Goal: Task Accomplishment & Management: Manage account settings

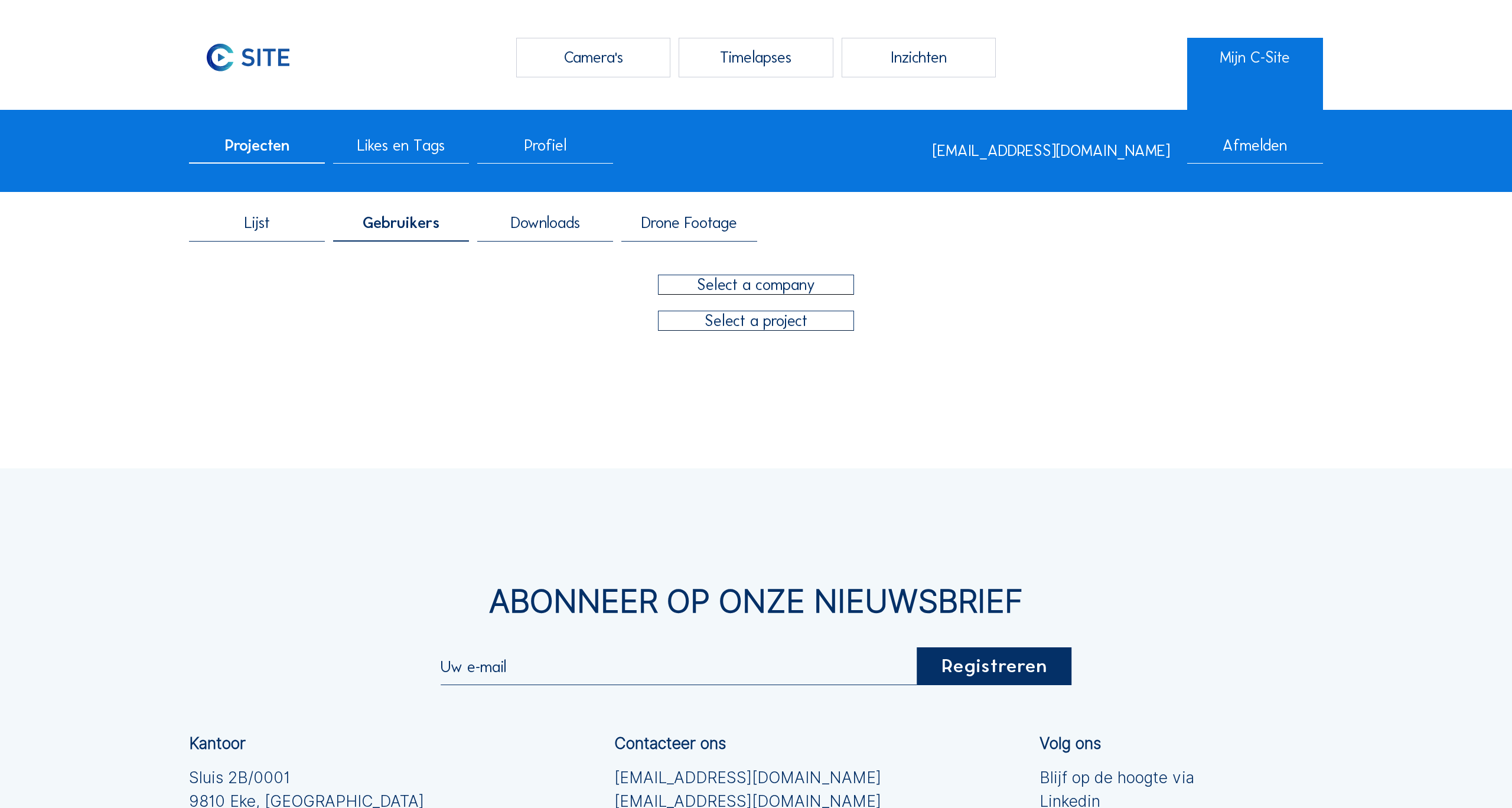
click at [757, 288] on div at bounding box center [757, 284] width 196 height 19
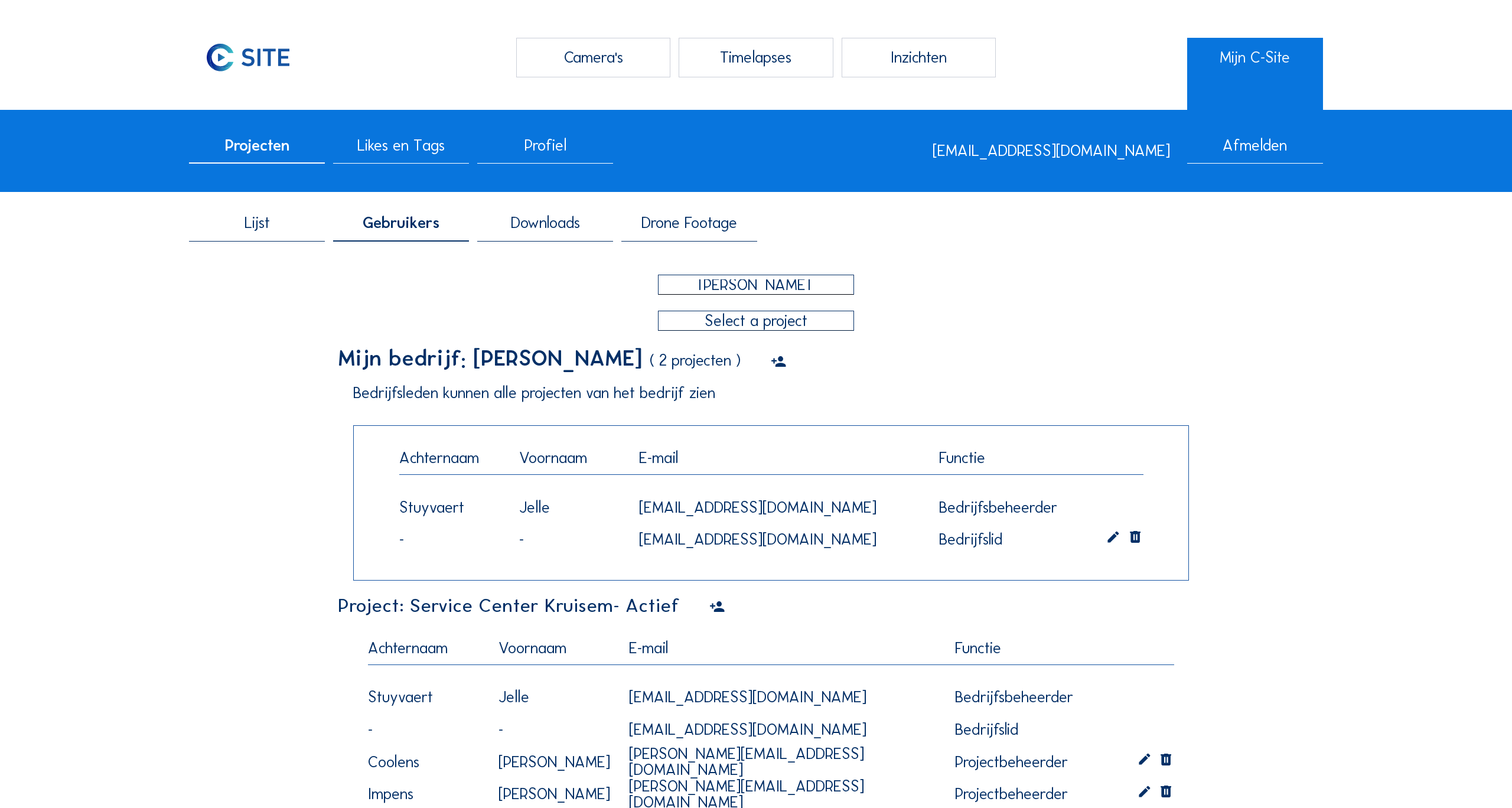
click at [763, 289] on div "[PERSON_NAME]" at bounding box center [755, 285] width 176 height 11
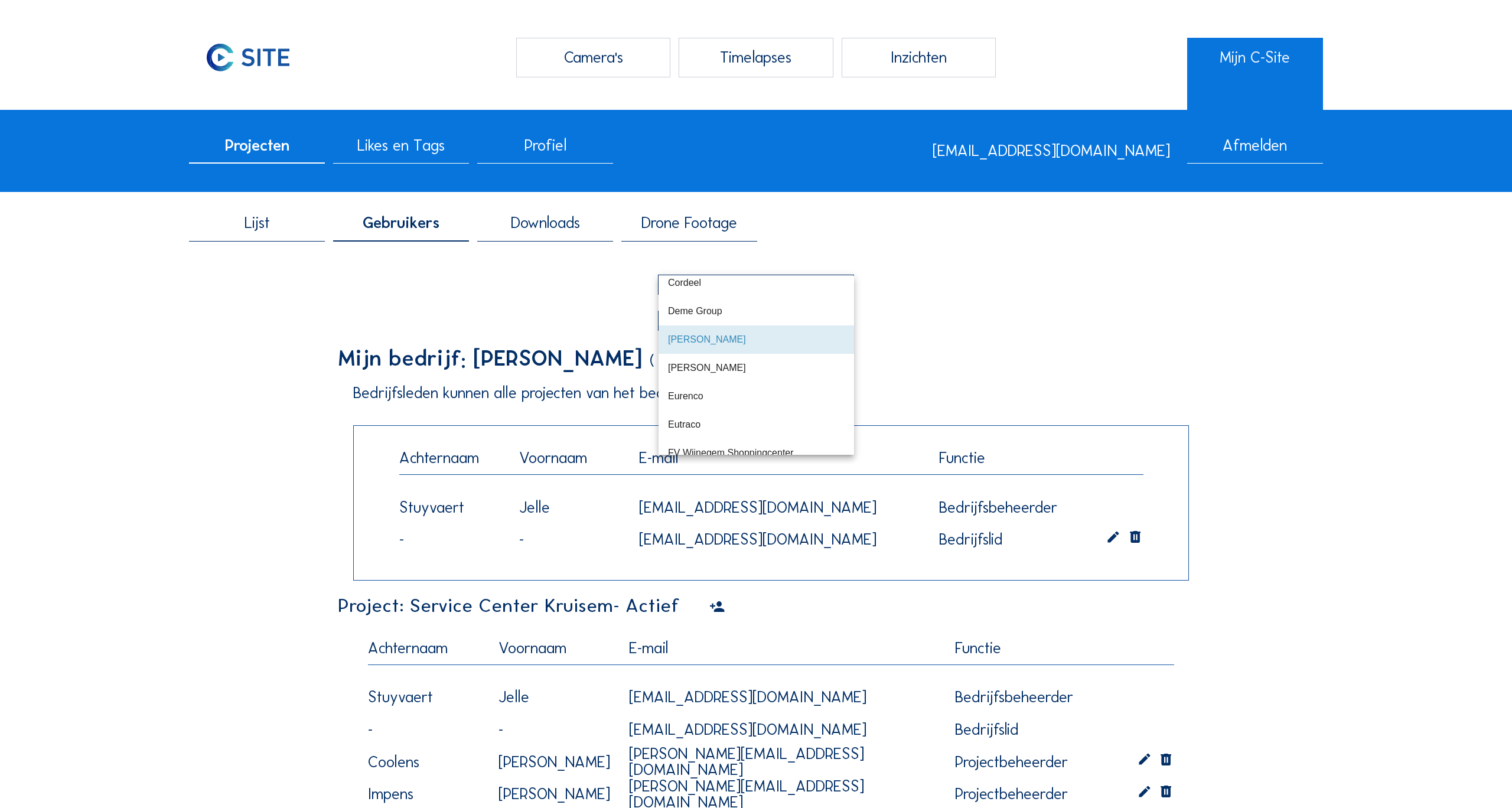
scroll to position [408, 0]
click at [463, 307] on div "[PERSON_NAME]" at bounding box center [755, 302] width 836 height 56
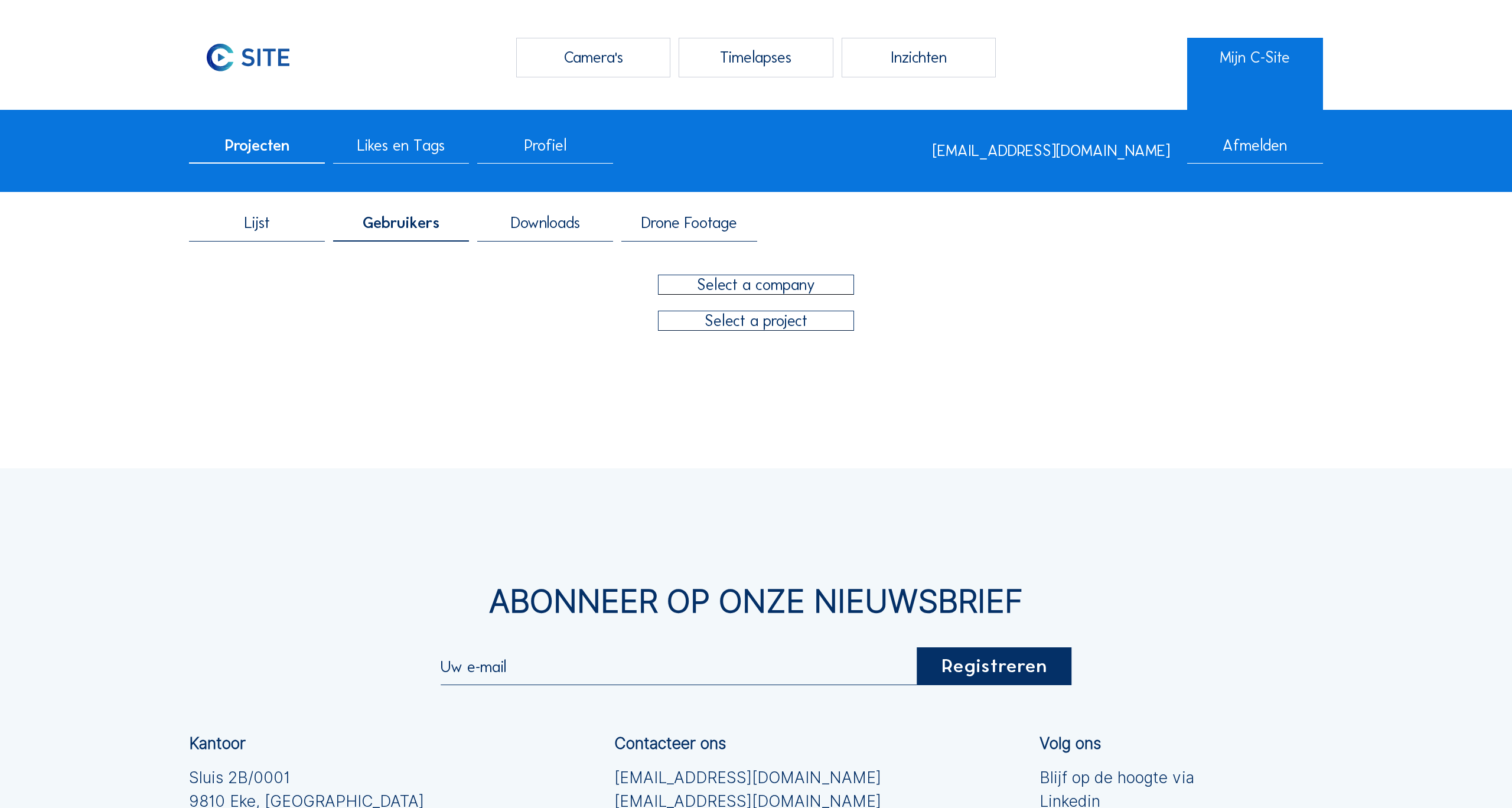
click at [775, 289] on div at bounding box center [757, 284] width 196 height 19
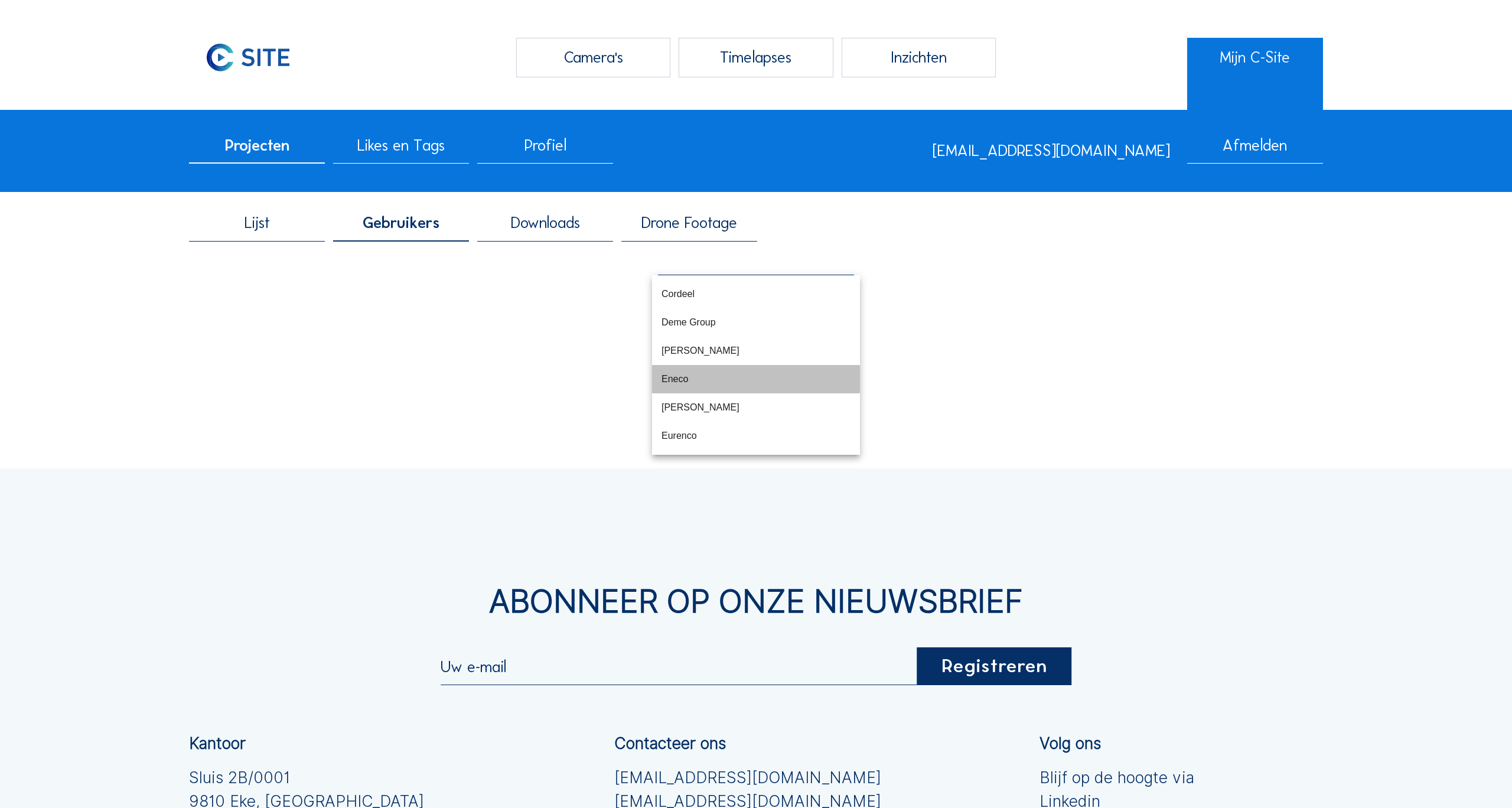
click at [687, 387] on div "Eneco" at bounding box center [756, 379] width 189 height 26
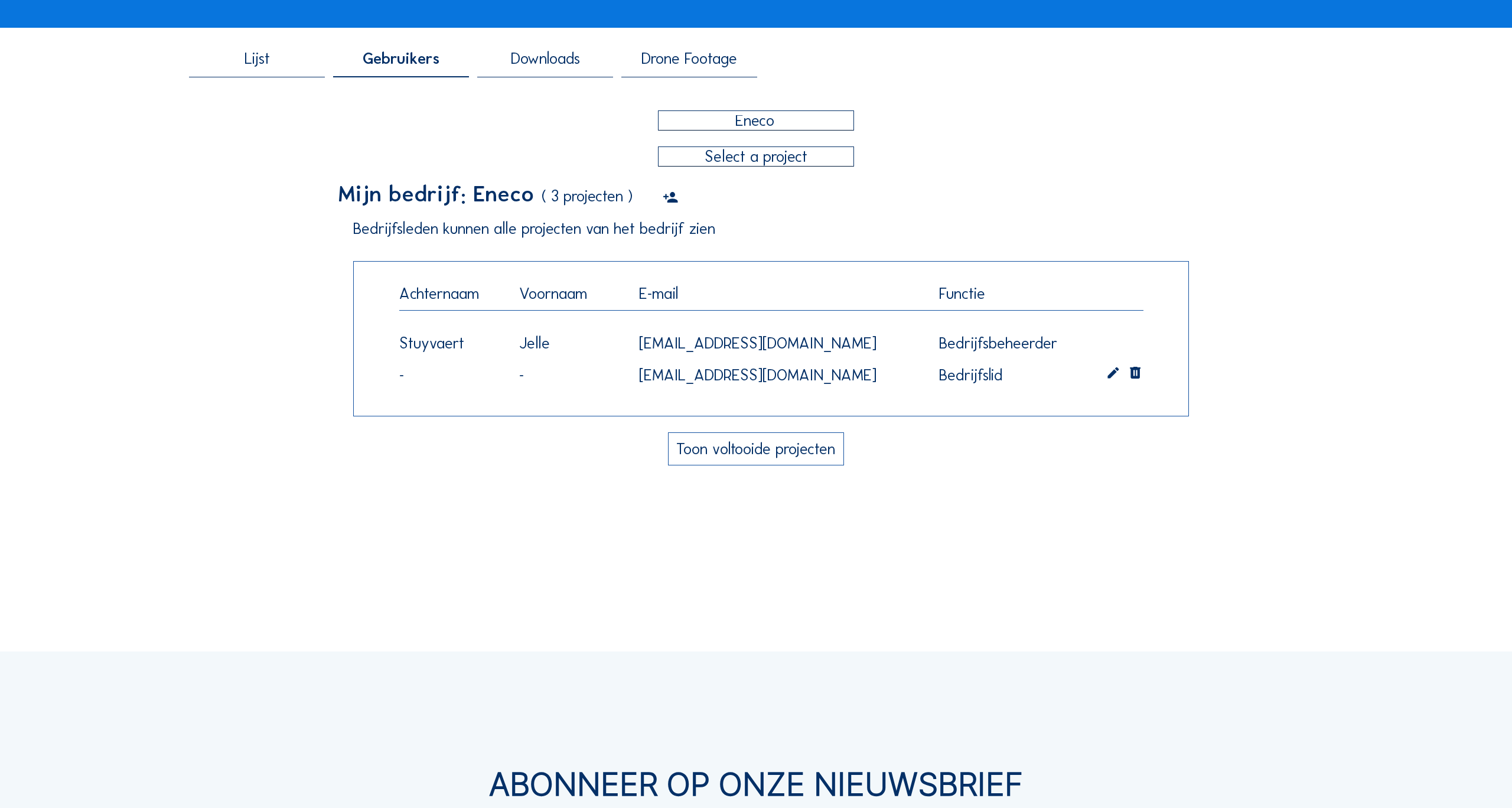
scroll to position [163, 0]
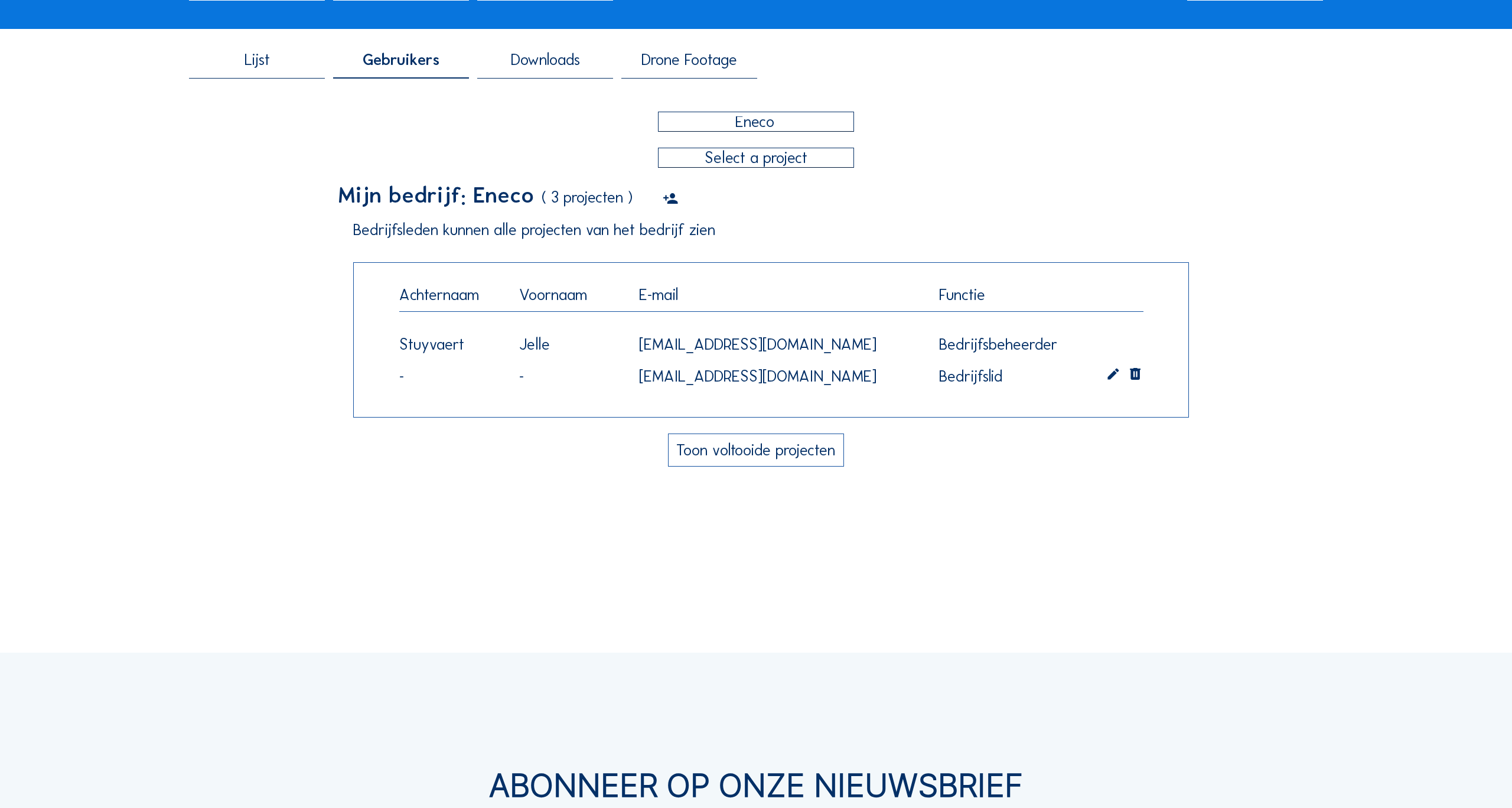
click at [773, 455] on button "Toon voltooide projecten" at bounding box center [756, 450] width 176 height 33
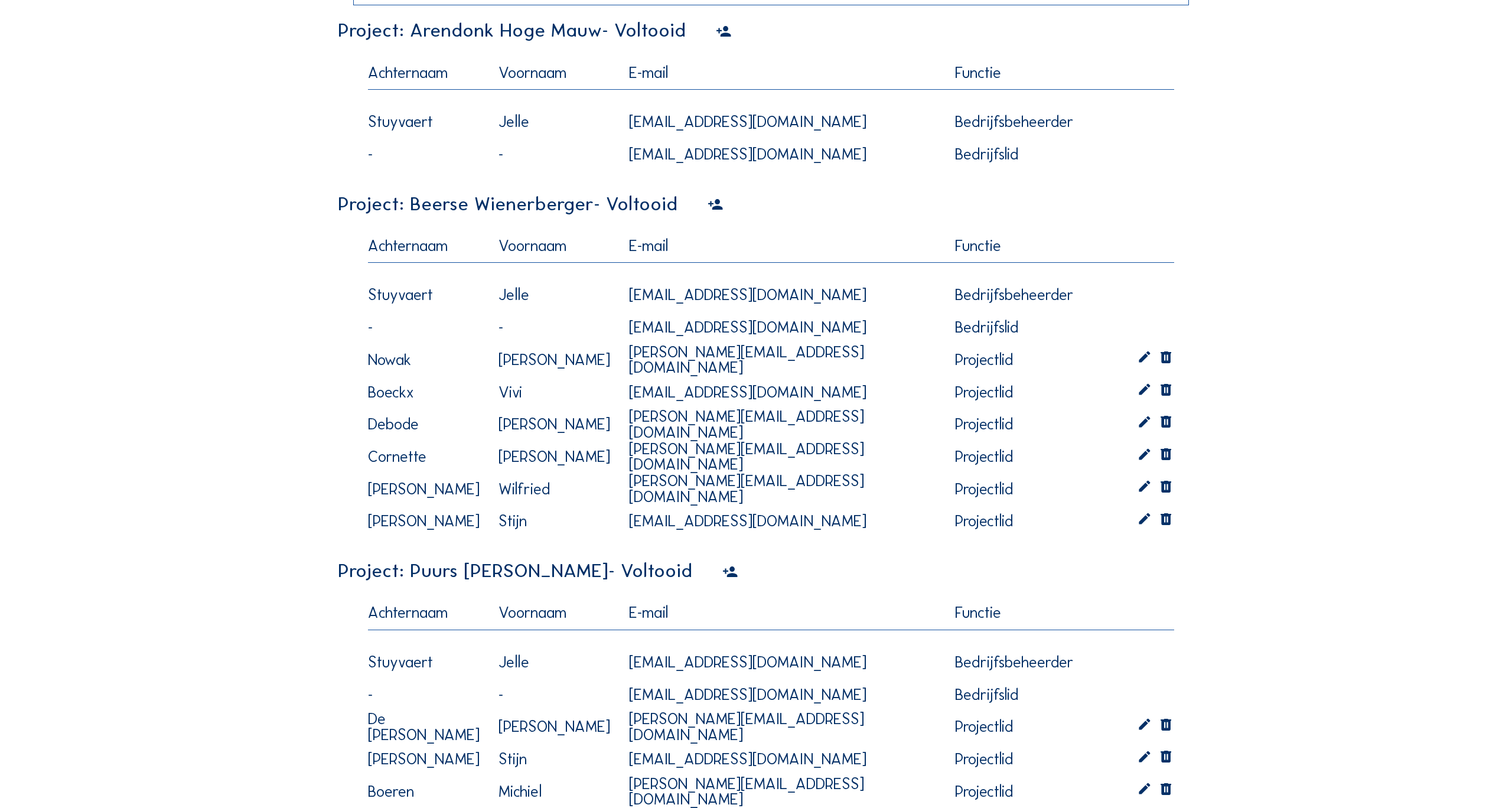
scroll to position [489, 0]
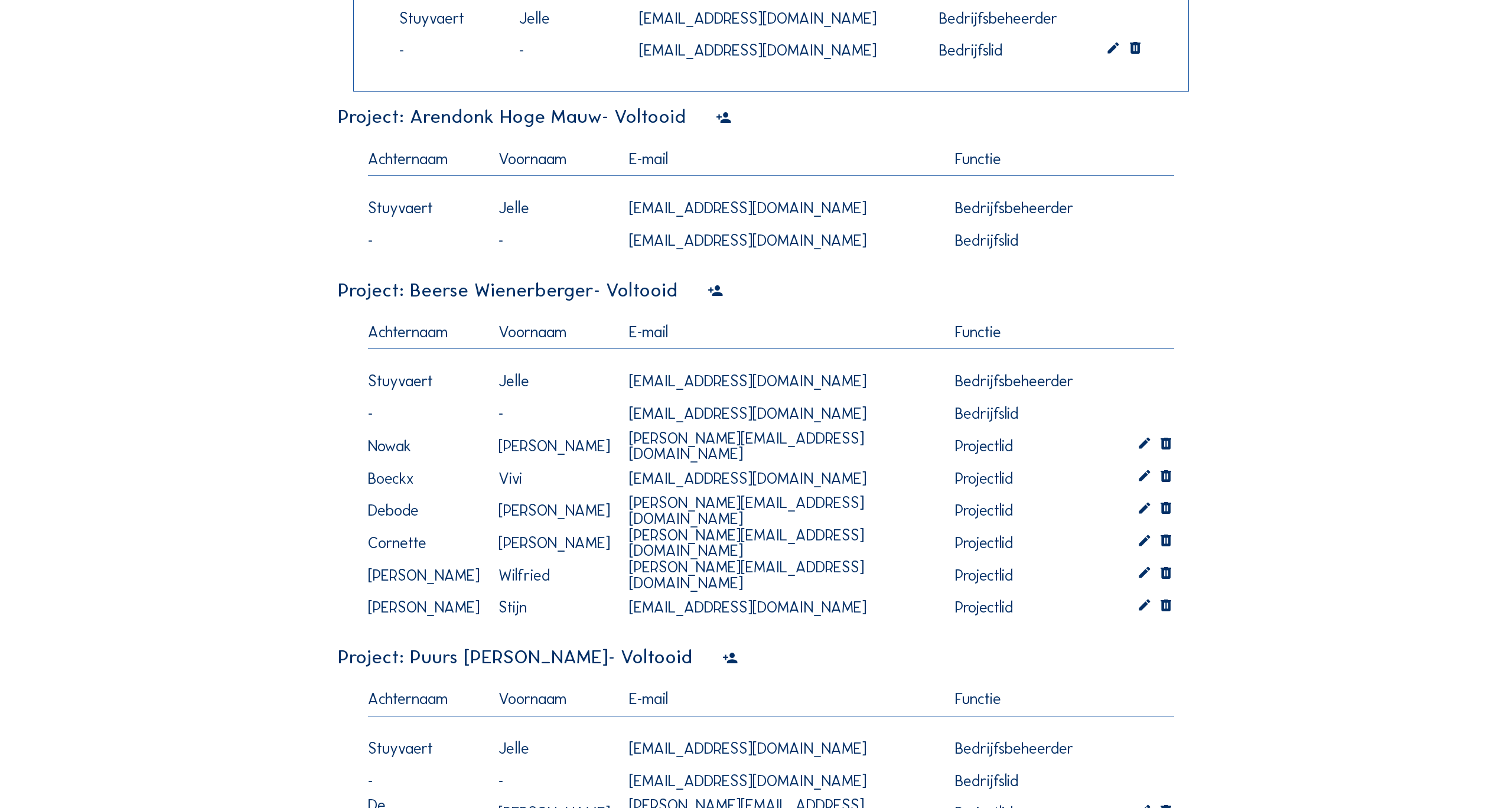
click at [718, 118] on icon at bounding box center [724, 118] width 16 height 19
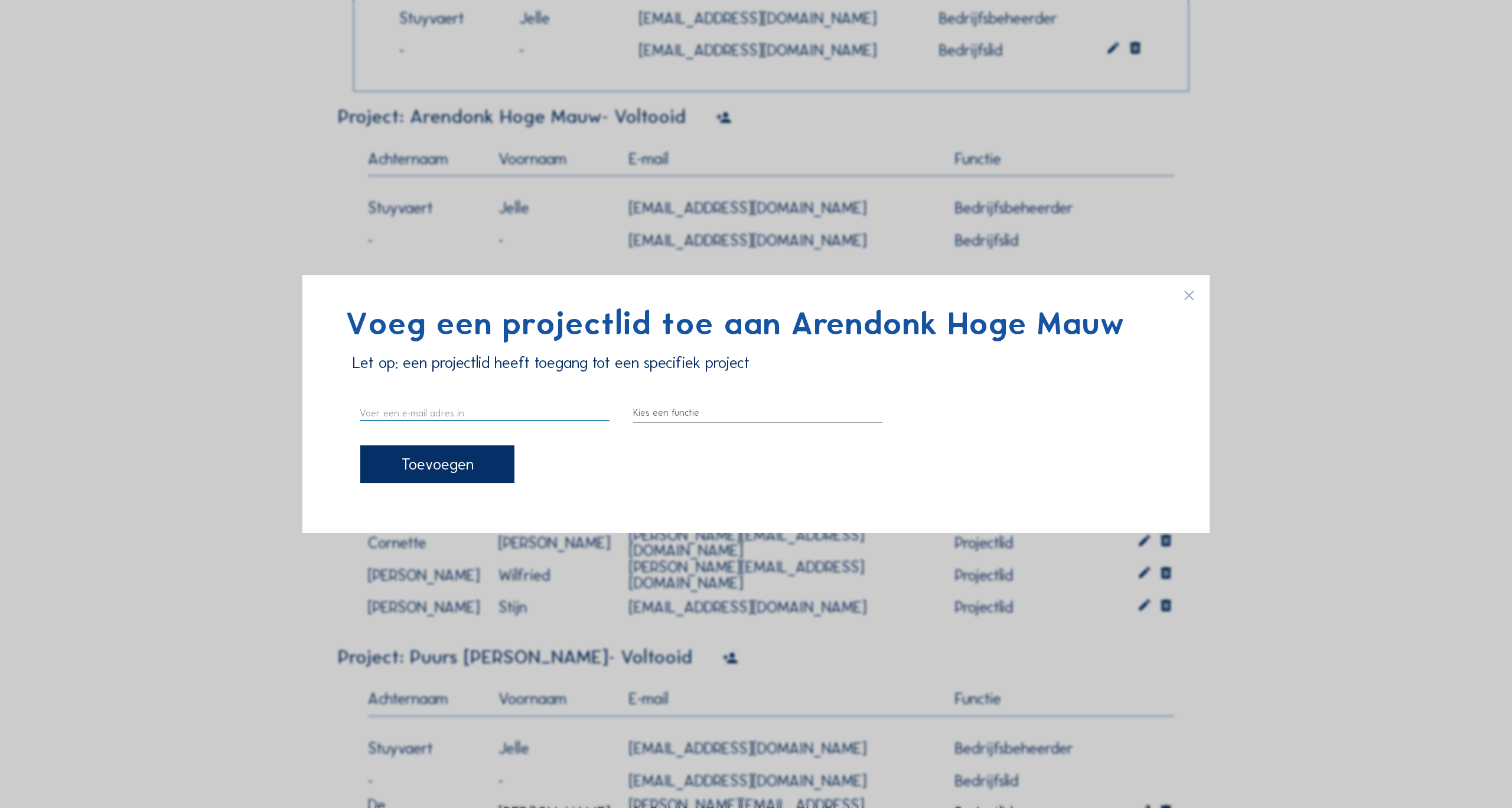
click at [492, 413] on input "text" at bounding box center [484, 412] width 250 height 15
paste input "Michiel.Boeren@eneco.com"
type input "Michiel.Boeren@eneco.com"
click at [686, 408] on div at bounding box center [758, 412] width 250 height 19
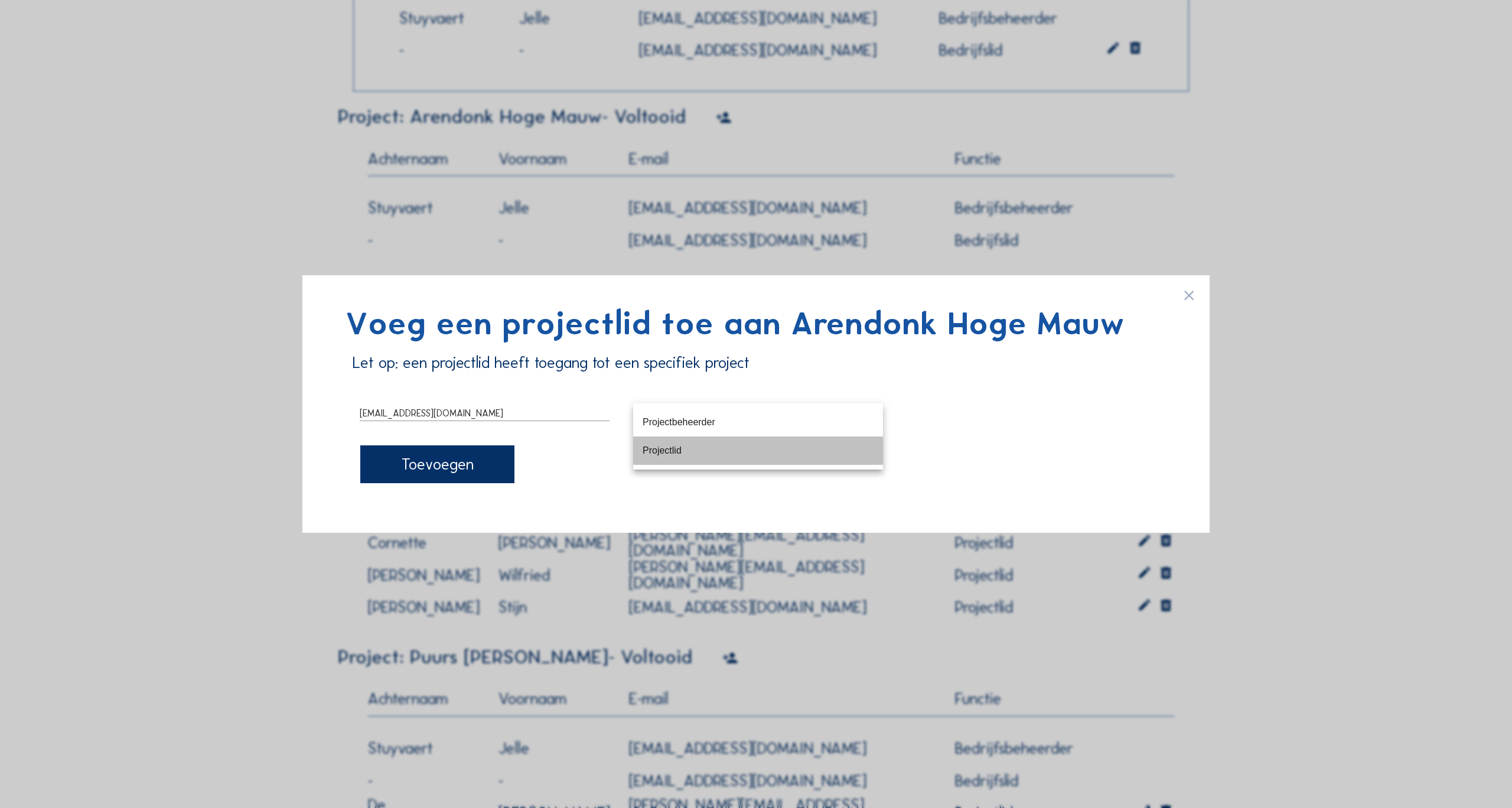
click at [684, 458] on div "Projectlid" at bounding box center [758, 451] width 231 height 26
click at [455, 466] on div "Toevoegen" at bounding box center [437, 464] width 154 height 37
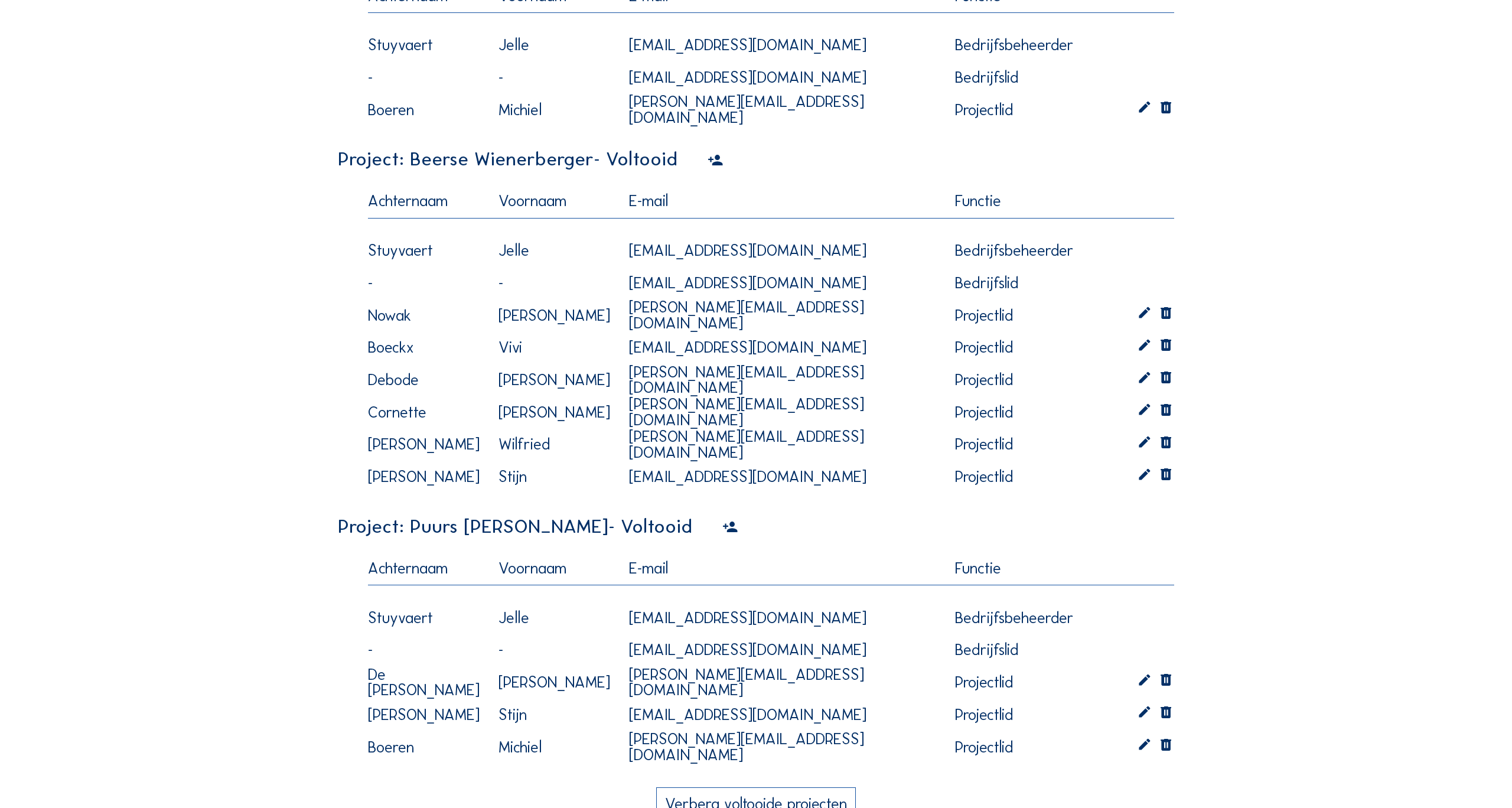
scroll to position [408, 0]
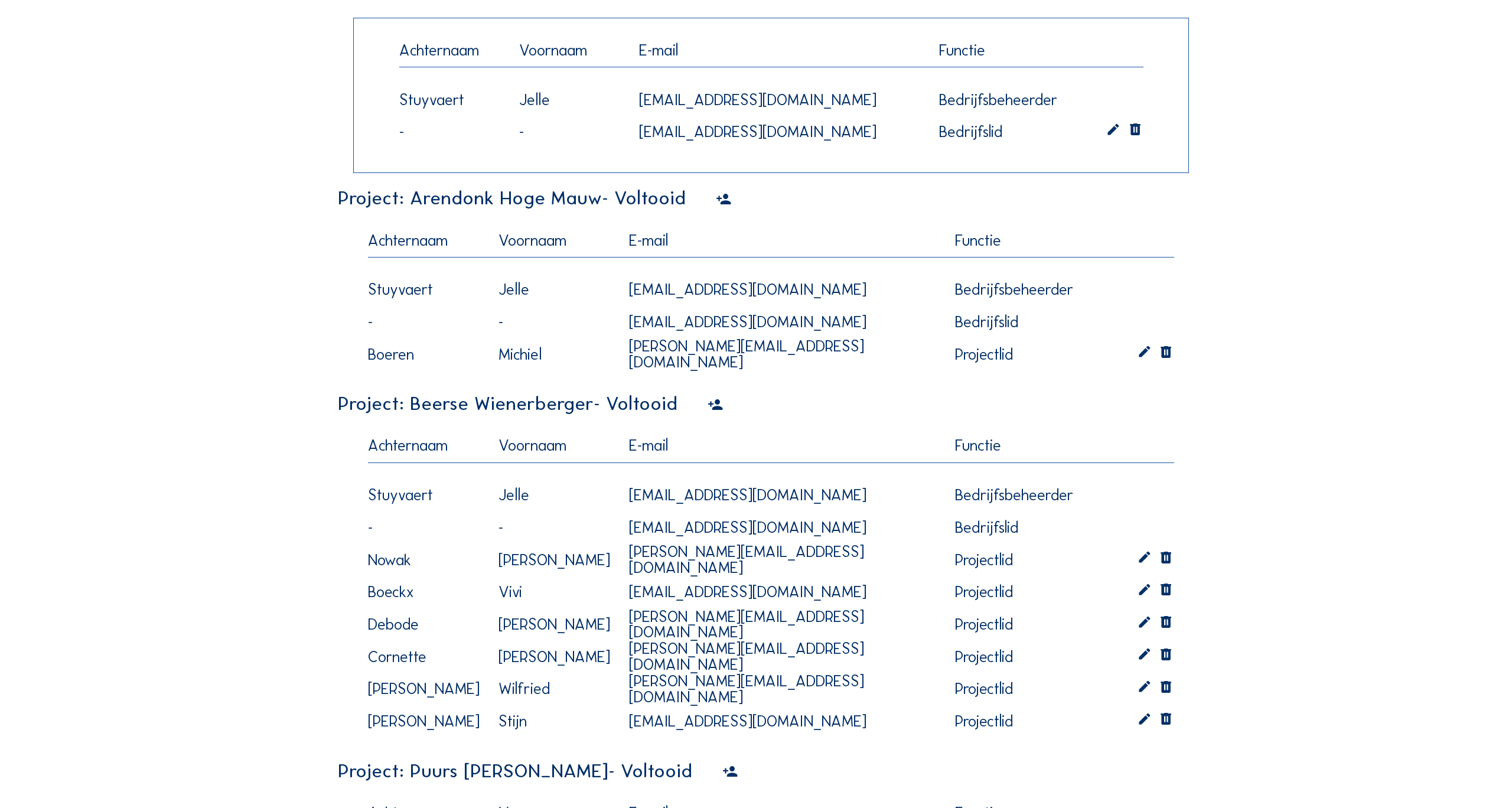
click at [1145, 351] on icon at bounding box center [1144, 355] width 16 height 17
click at [1063, 354] on div "Projectlid" at bounding box center [1046, 355] width 182 height 19
click at [1000, 366] on div "Projectbeheerder" at bounding box center [1045, 364] width 162 height 12
click at [1143, 354] on icon at bounding box center [1144, 355] width 16 height 17
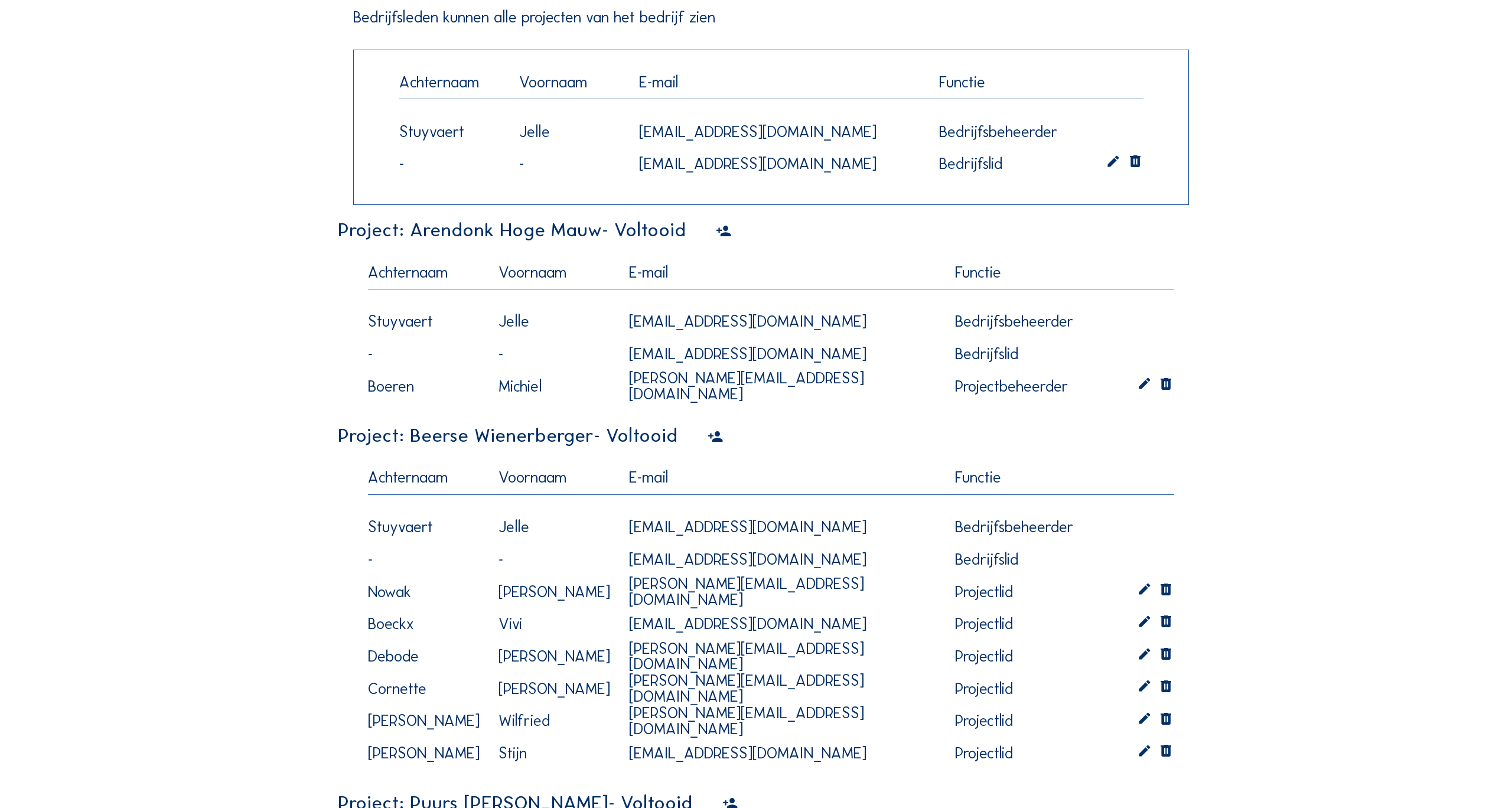
scroll to position [326, 0]
